Goal: Register for event/course

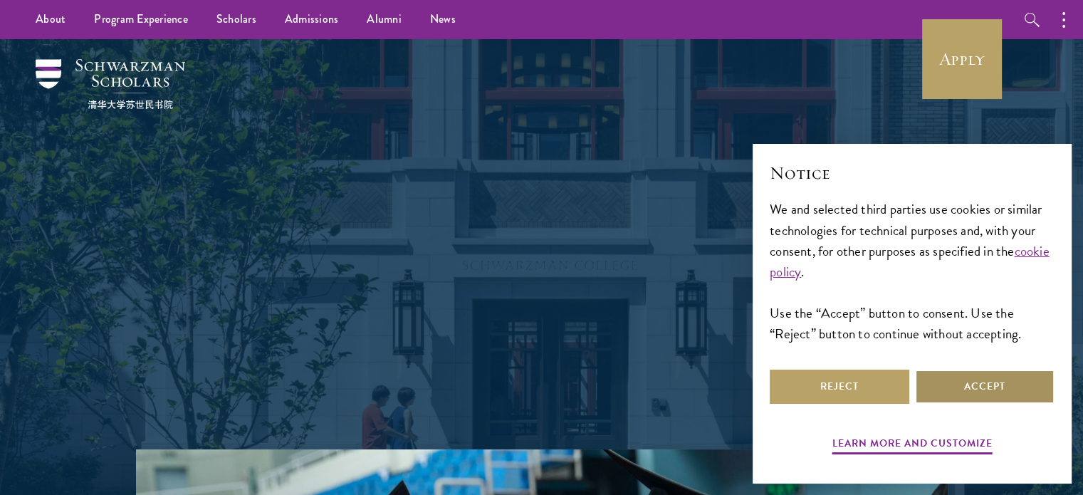
click at [974, 380] on button "Accept" at bounding box center [985, 387] width 140 height 34
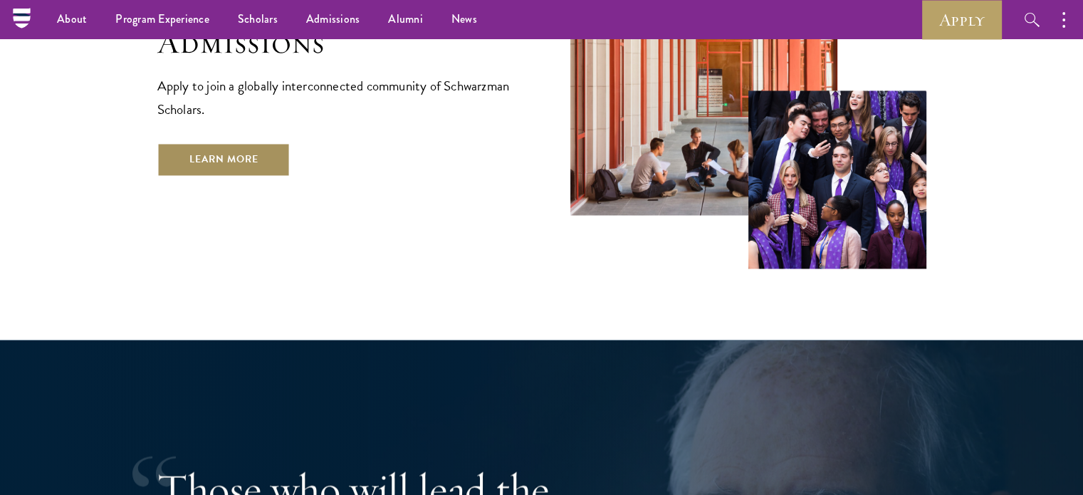
scroll to position [2421, 0]
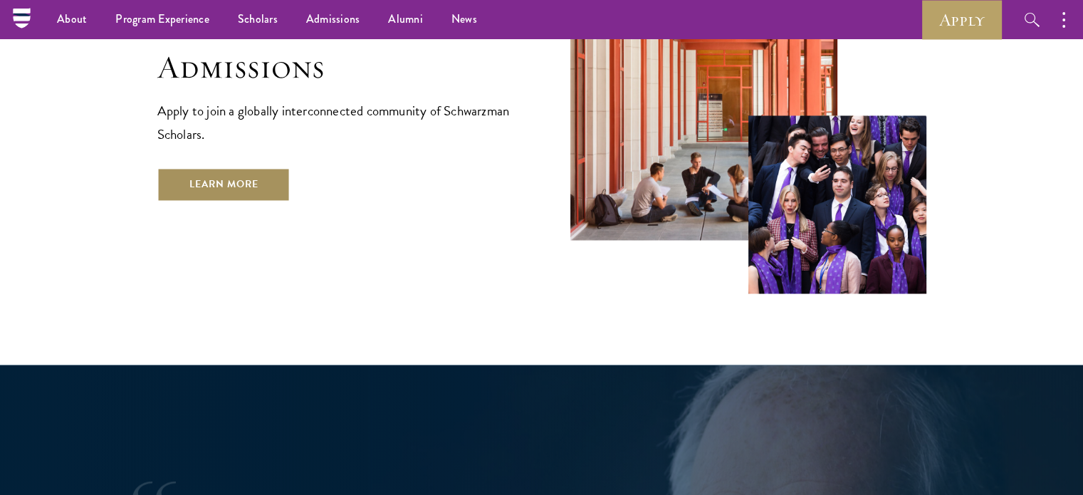
click at [236, 167] on link "Learn More" at bounding box center [223, 184] width 133 height 34
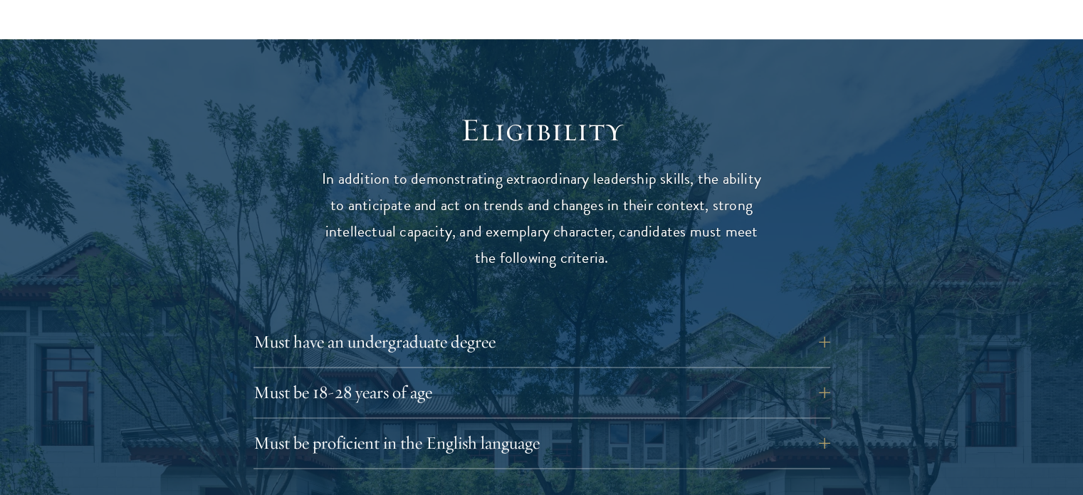
scroll to position [1923, 0]
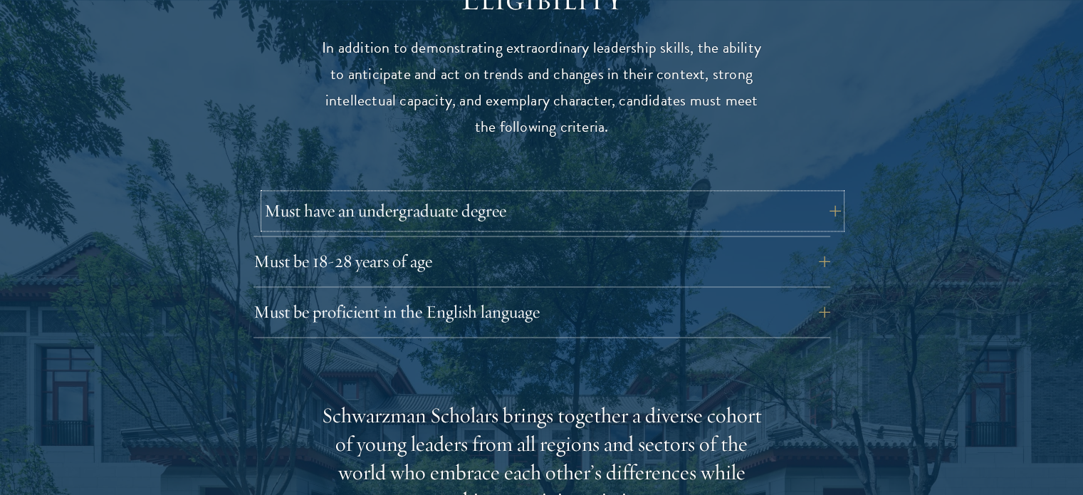
click at [820, 194] on button "Must have an undergraduate degree" at bounding box center [552, 211] width 577 height 34
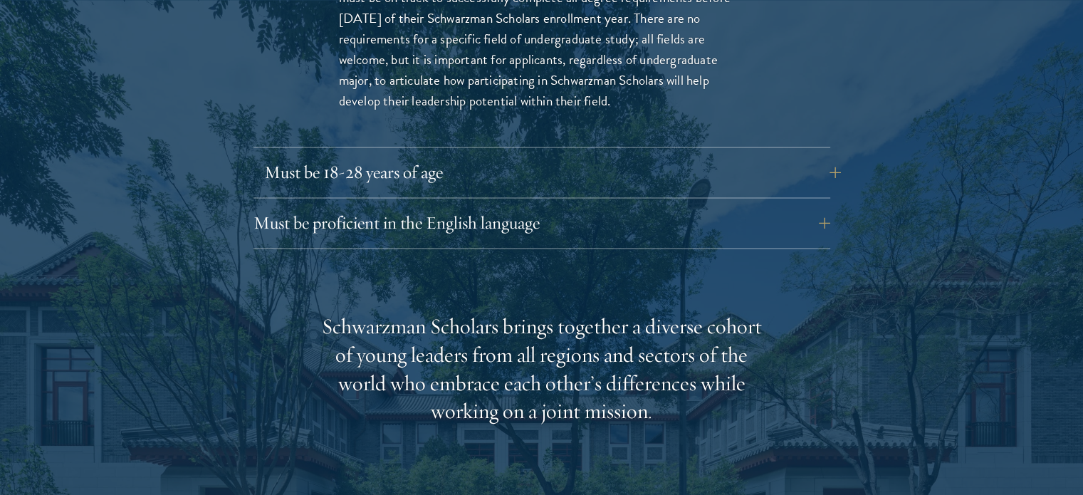
scroll to position [2279, 0]
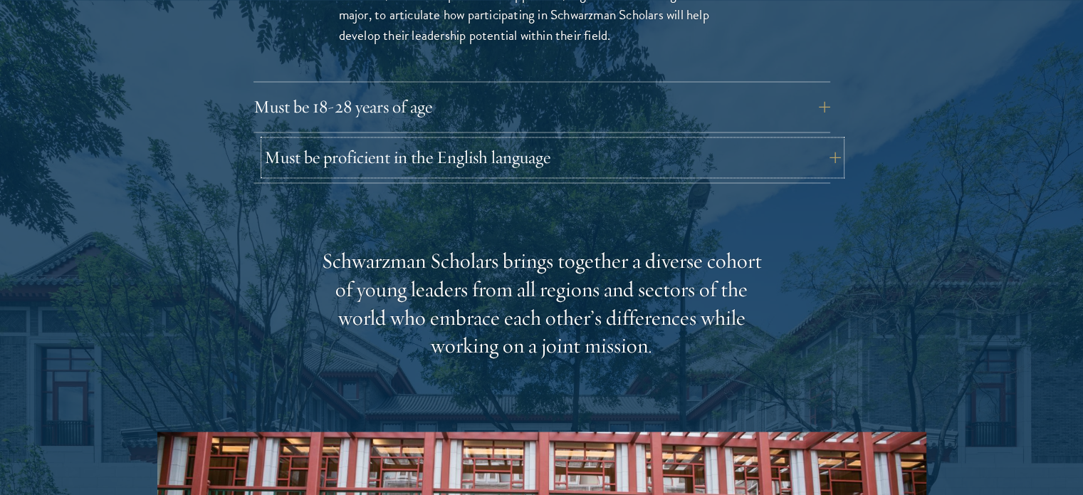
click at [710, 140] on button "Must be proficient in the English language" at bounding box center [552, 157] width 577 height 34
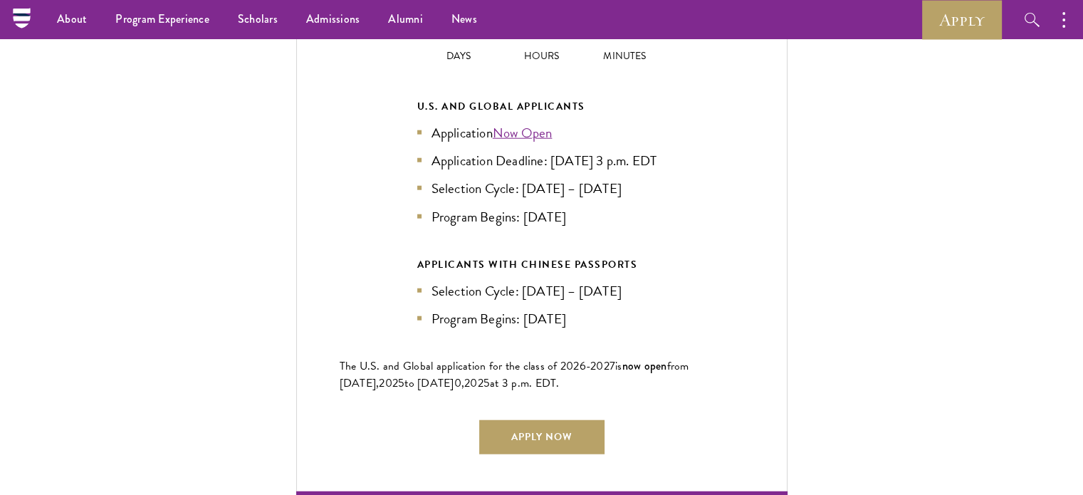
scroll to position [3560, 0]
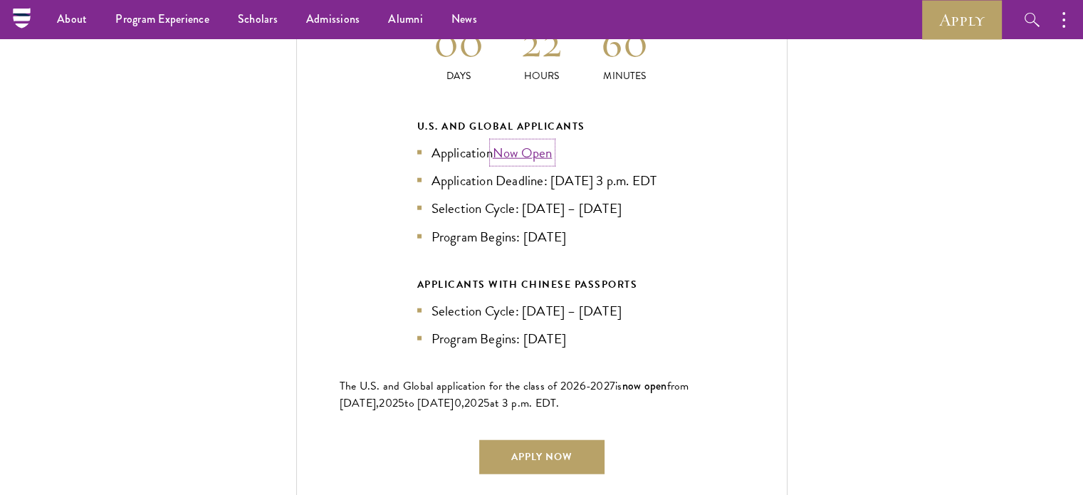
click at [528, 142] on link "Now Open" at bounding box center [523, 152] width 60 height 21
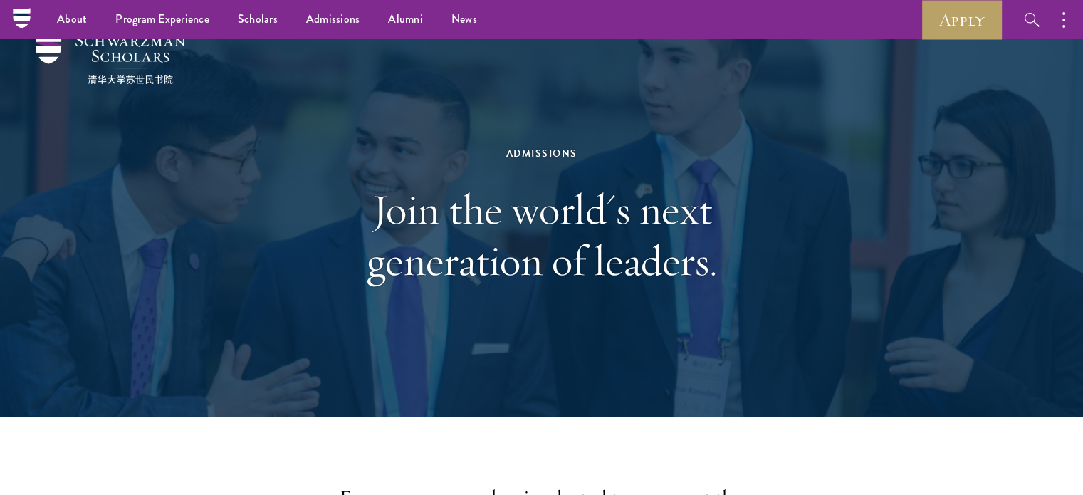
scroll to position [0, 0]
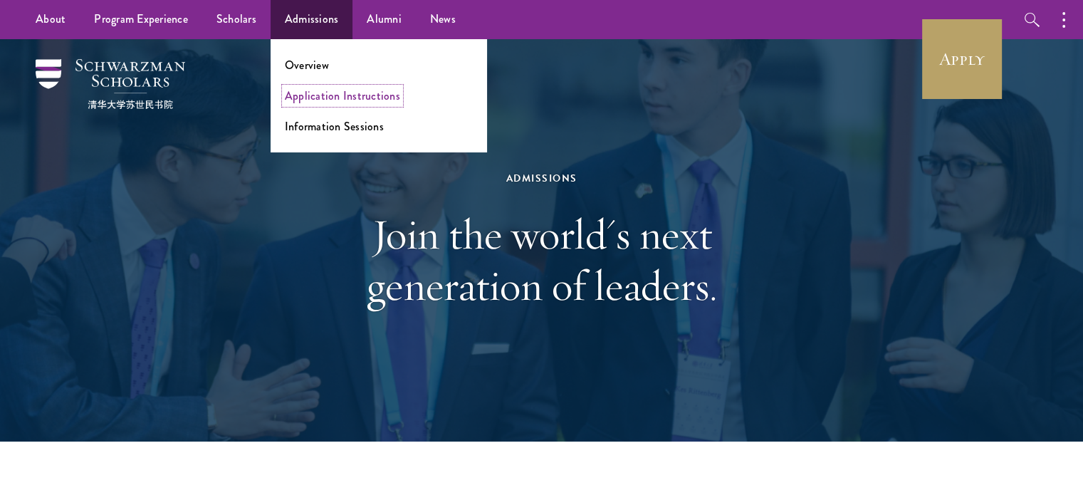
click at [323, 94] on link "Application Instructions" at bounding box center [342, 96] width 115 height 16
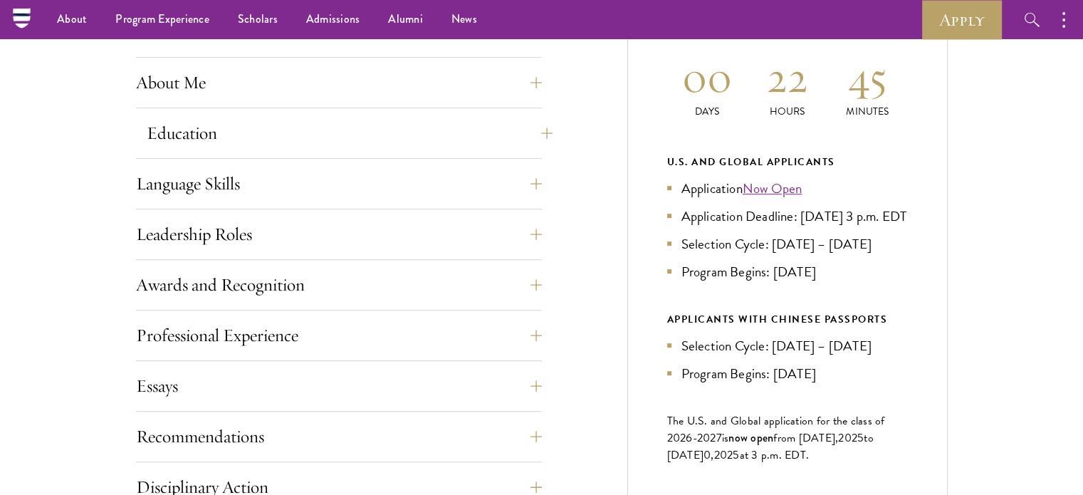
scroll to position [570, 0]
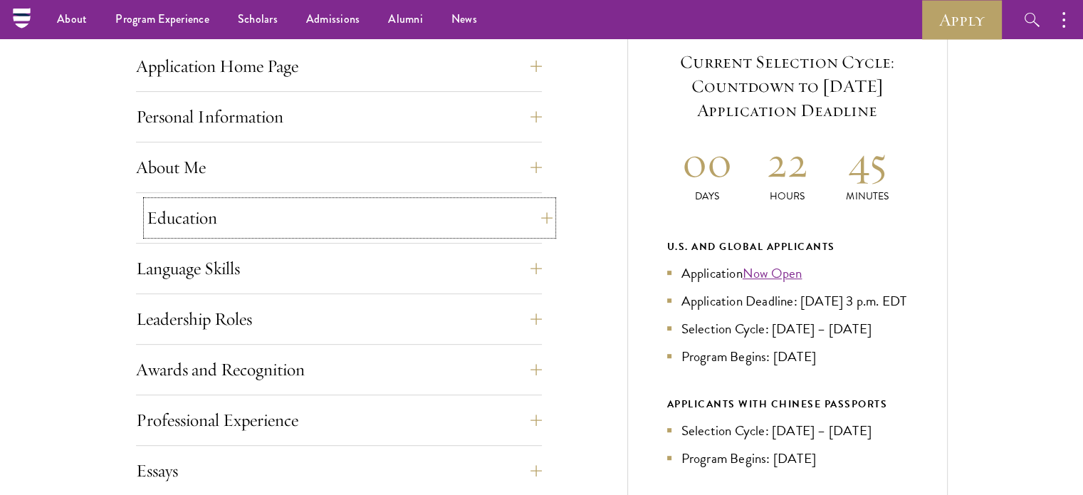
click at [527, 221] on button "Education" at bounding box center [350, 218] width 406 height 34
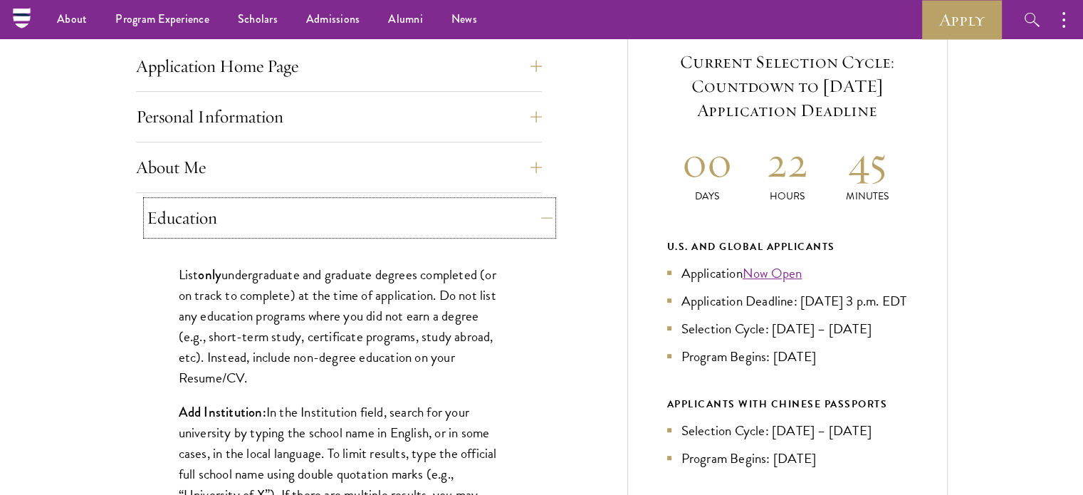
click at [530, 211] on button "Education" at bounding box center [350, 218] width 406 height 34
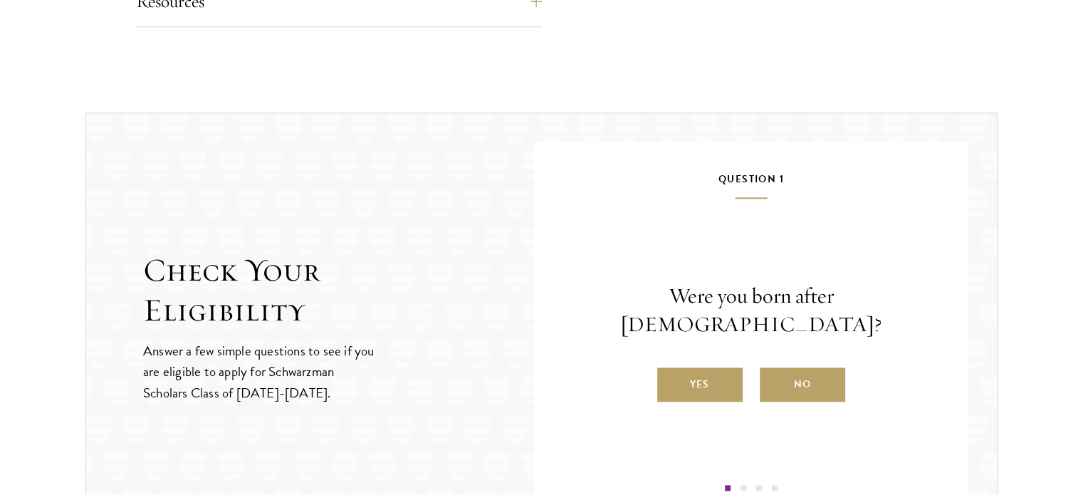
scroll to position [1495, 0]
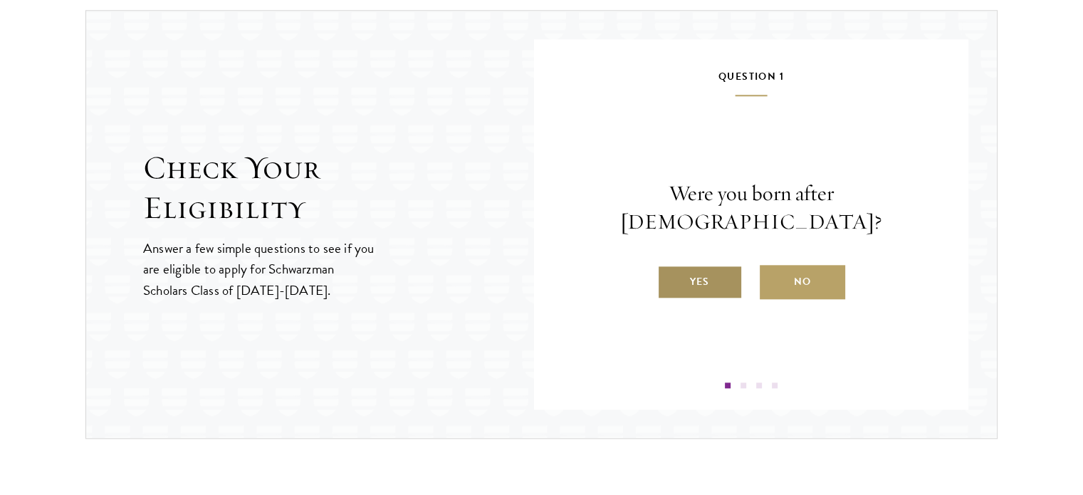
click at [694, 265] on label "Yes" at bounding box center [699, 282] width 85 height 34
click at [670, 266] on input "Yes" at bounding box center [663, 272] width 13 height 13
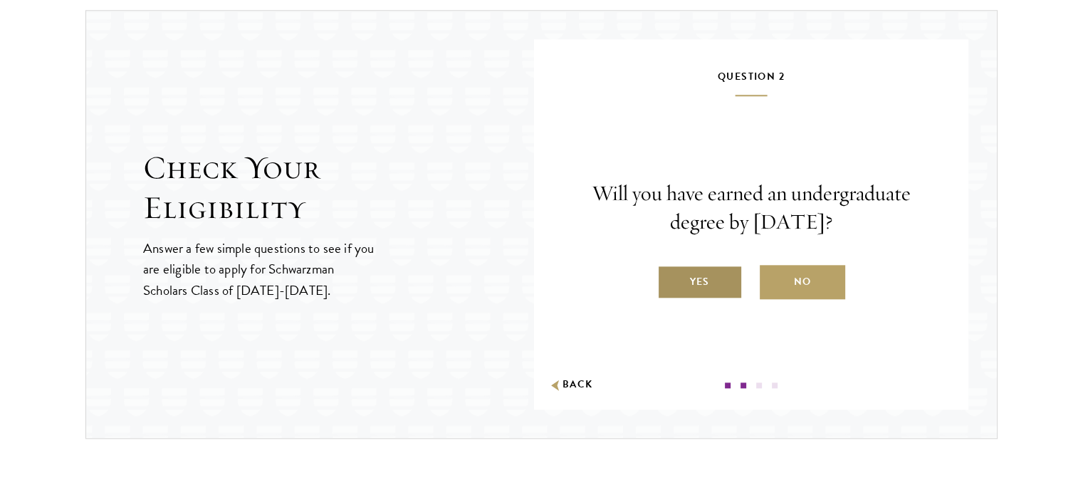
click at [704, 281] on label "Yes" at bounding box center [699, 282] width 85 height 34
click at [670, 279] on input "Yes" at bounding box center [663, 272] width 13 height 13
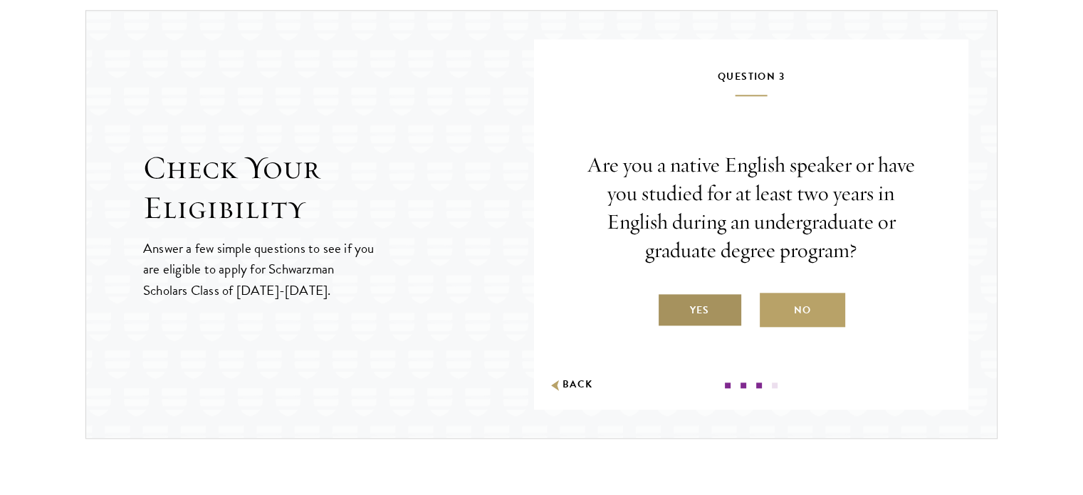
click at [711, 308] on label "Yes" at bounding box center [699, 310] width 85 height 34
click at [670, 308] on input "Yes" at bounding box center [663, 301] width 13 height 13
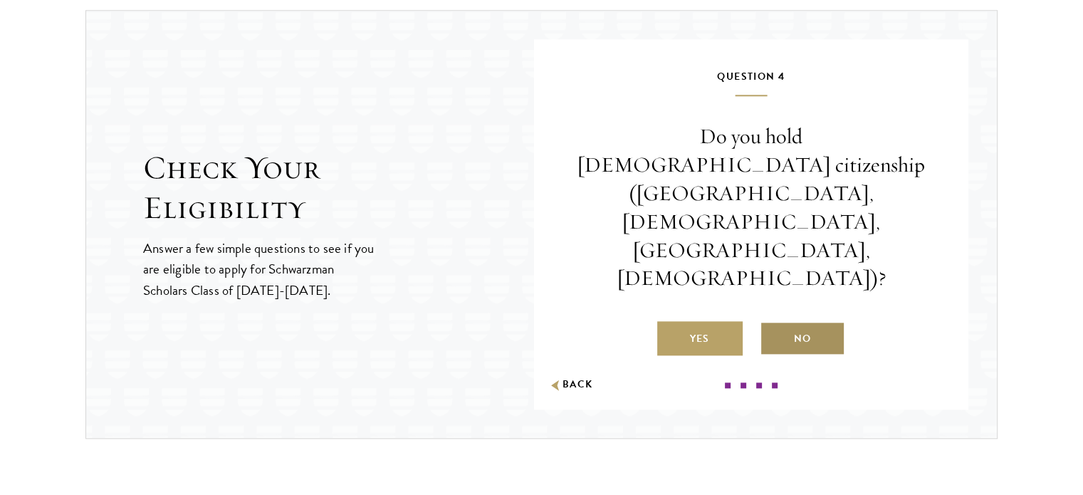
click at [829, 321] on label "No" at bounding box center [802, 338] width 85 height 34
click at [773, 323] on input "No" at bounding box center [766, 329] width 13 height 13
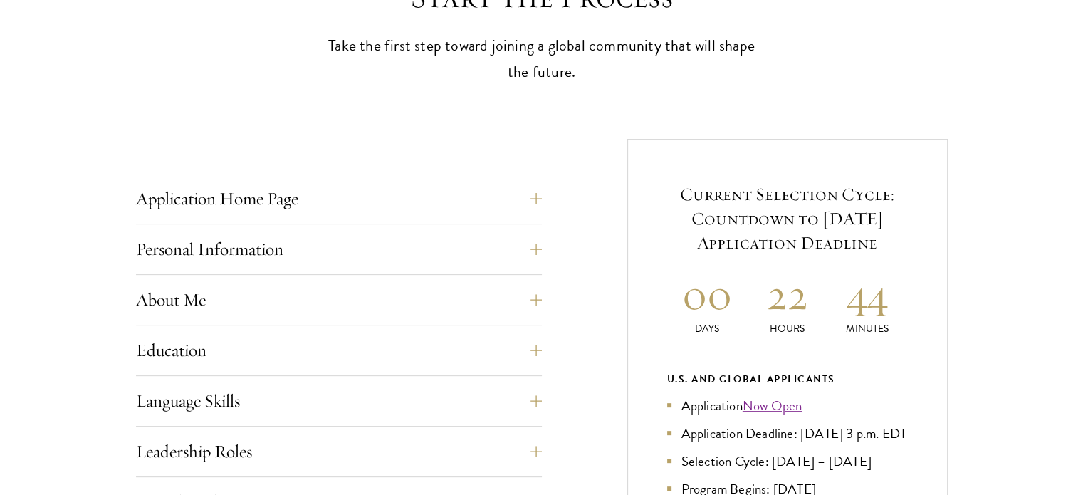
scroll to position [498, 0]
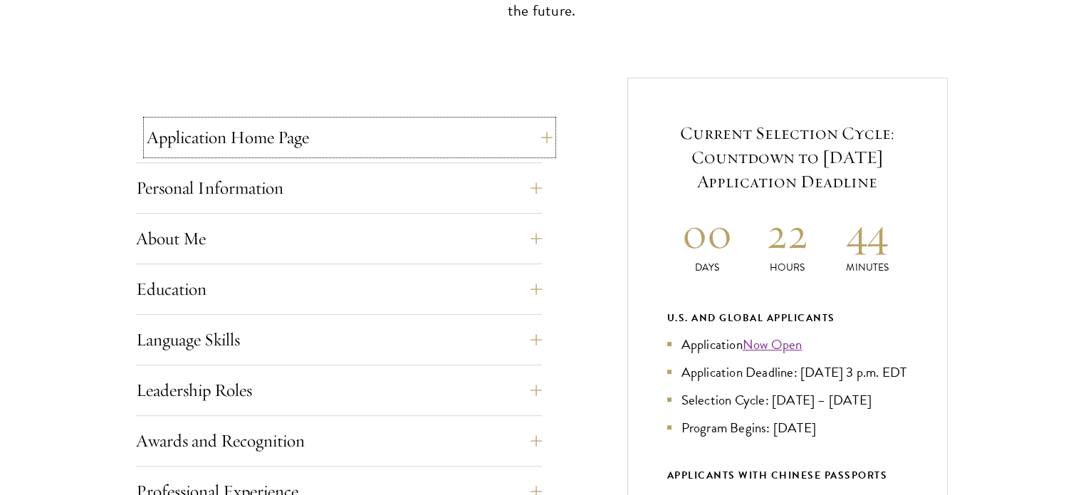
click at [367, 149] on button "Application Home Page" at bounding box center [350, 137] width 406 height 34
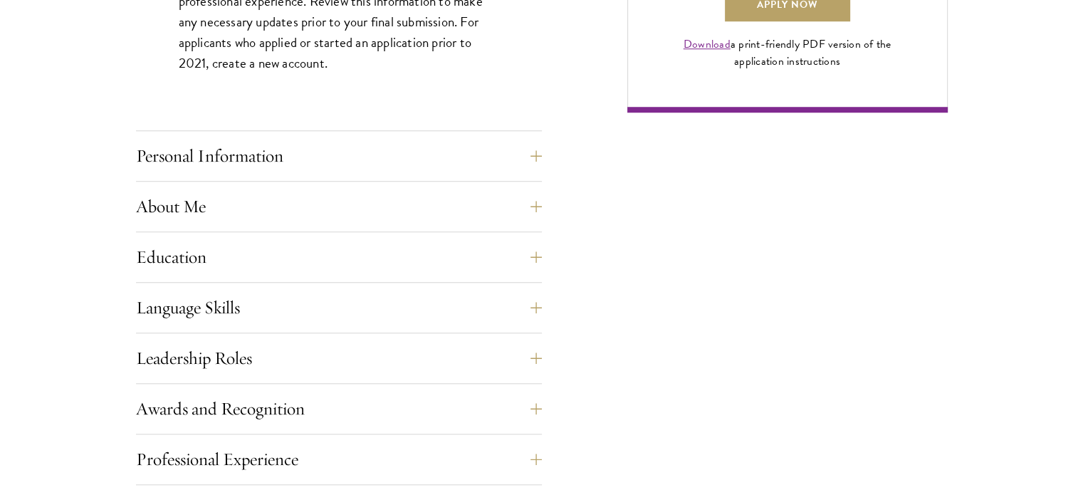
scroll to position [1282, 0]
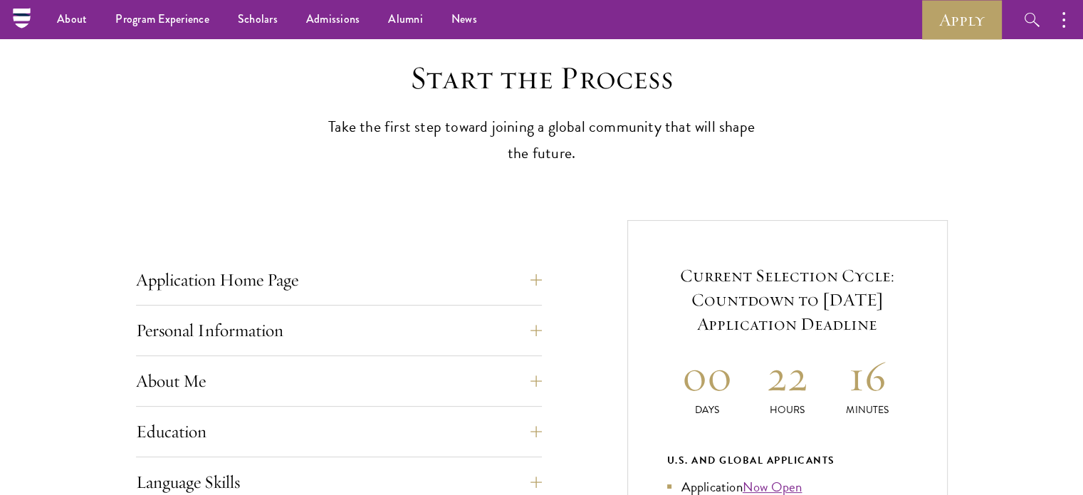
scroll to position [71, 0]
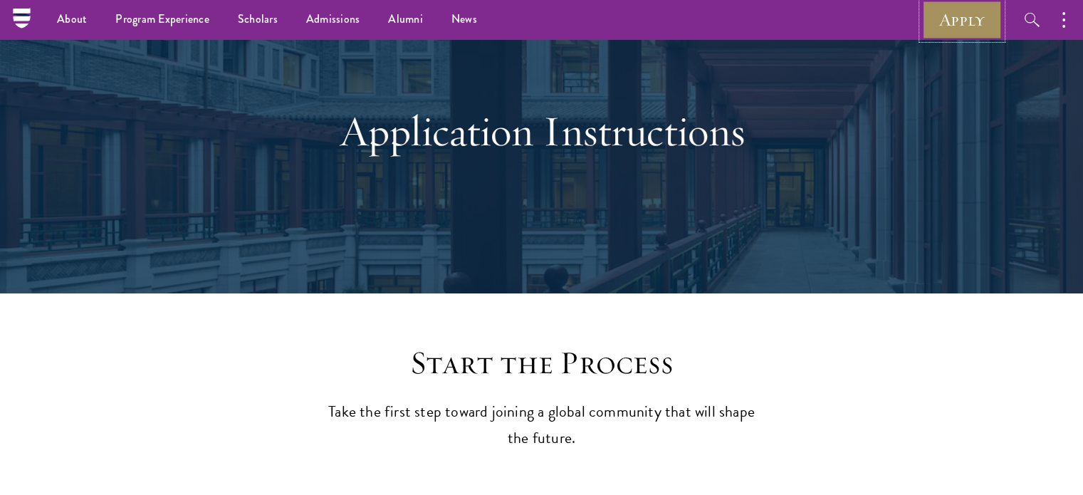
click at [956, 22] on link "Apply" at bounding box center [962, 19] width 80 height 39
